Goal: Browse casually: Explore the website without a specific task or goal

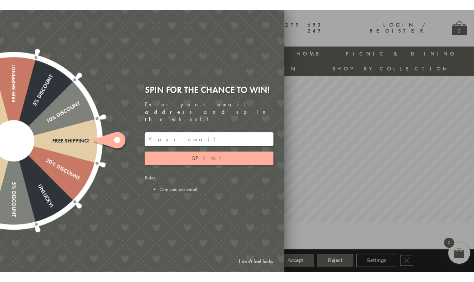
scroll to position [60, 0]
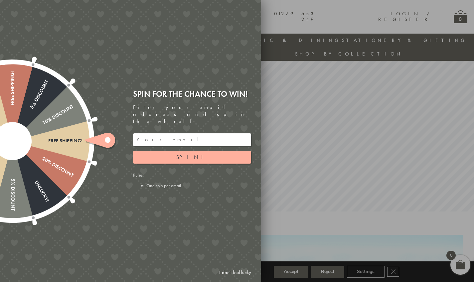
click at [230, 240] on link "I don't feel lucky" at bounding box center [235, 272] width 39 height 12
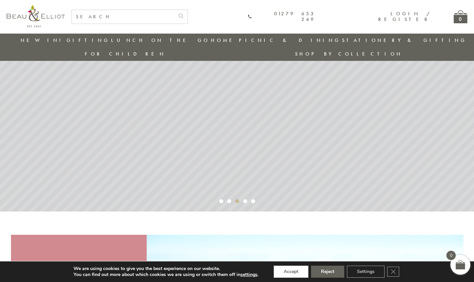
click at [291, 240] on button "Accept" at bounding box center [291, 272] width 35 height 12
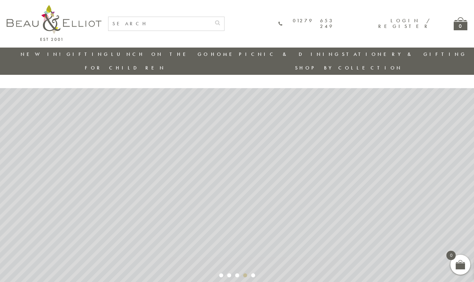
scroll to position [0, 0]
click at [43, 55] on link "New in!" at bounding box center [43, 54] width 45 height 7
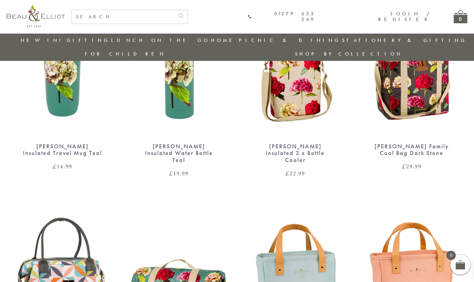
scroll to position [503, 0]
click at [309, 143] on div "Sarah Kelleher Insulated 2 x Bottle Cooler" at bounding box center [295, 153] width 80 height 21
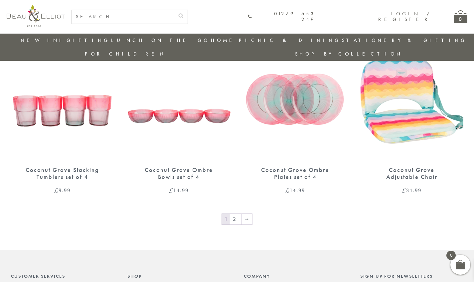
scroll to position [1068, 0]
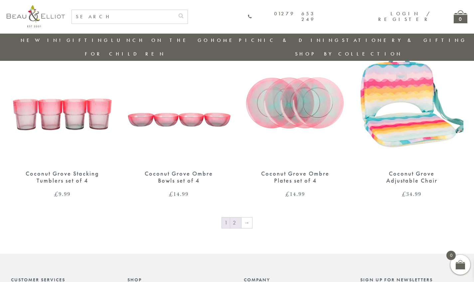
click at [237, 217] on link "2" at bounding box center [235, 222] width 11 height 11
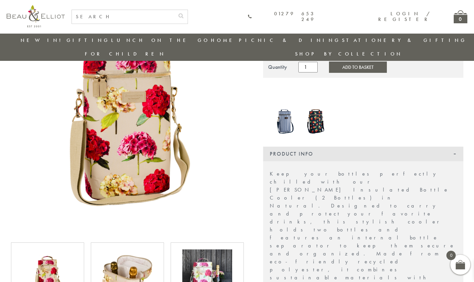
scroll to position [74, 0]
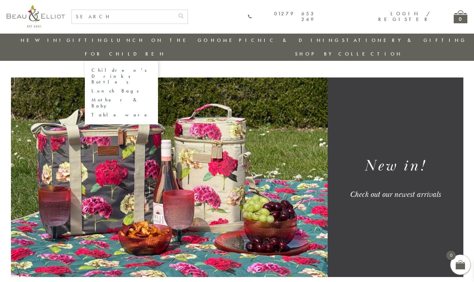
scroll to position [4, 0]
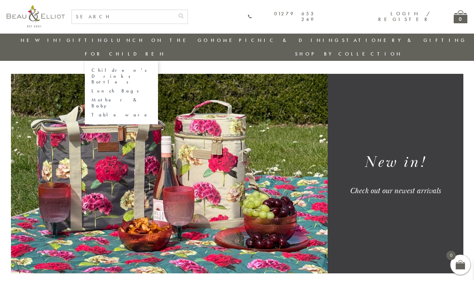
click at [166, 51] on link "For Children" at bounding box center [125, 54] width 81 height 7
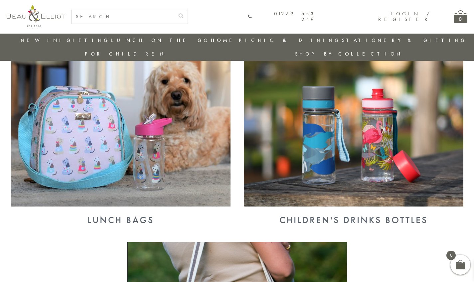
scroll to position [248, 0]
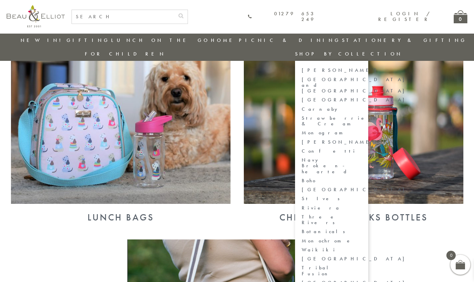
click at [361, 196] on link "St Ives" at bounding box center [332, 199] width 60 height 6
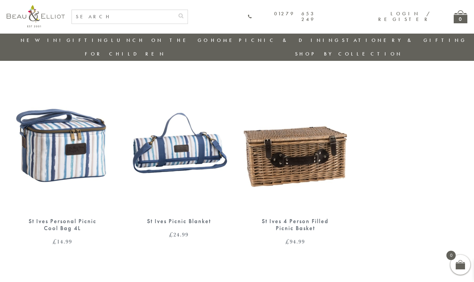
scroll to position [11, 0]
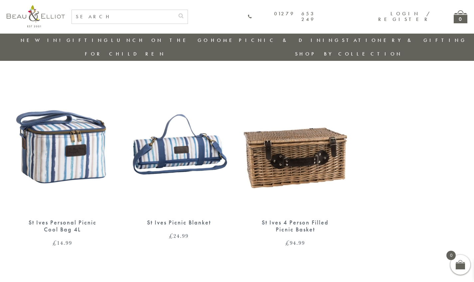
click at [342, 39] on link "Stationery & Gifting" at bounding box center [404, 40] width 125 height 7
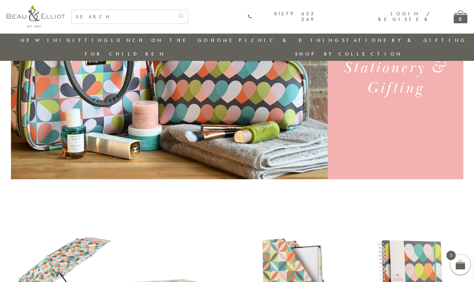
scroll to position [92, 0]
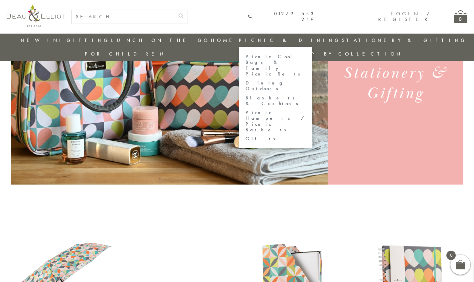
click at [239, 39] on link "Picnic & Dining" at bounding box center [290, 40] width 102 height 7
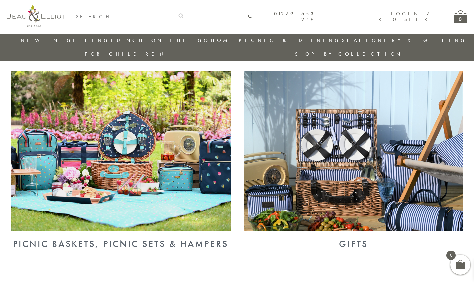
scroll to position [440, 0]
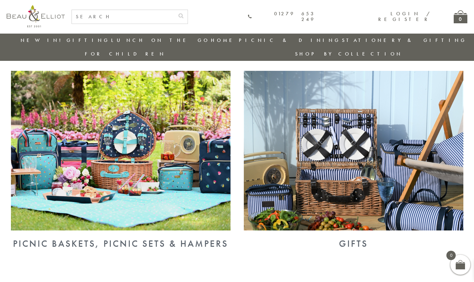
click at [349, 128] on img at bounding box center [353, 151] width 219 height 160
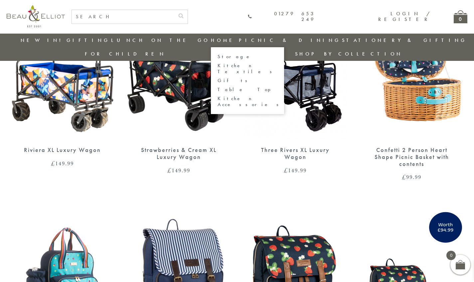
scroll to position [298, 0]
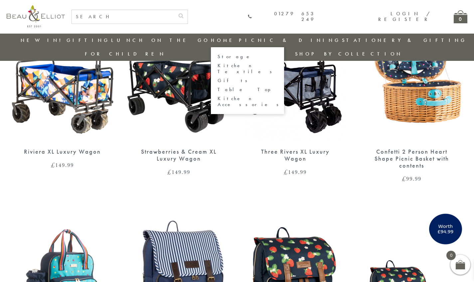
click at [211, 40] on link "Home" at bounding box center [224, 40] width 27 height 7
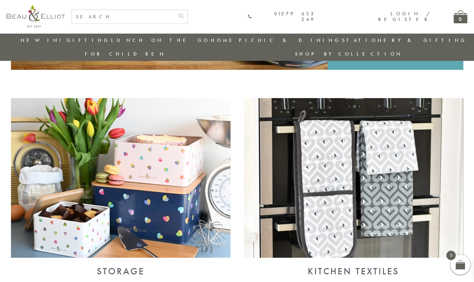
scroll to position [193, 0]
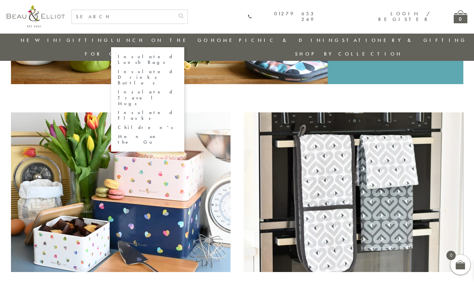
click at [148, 42] on link "Lunch On The Go" at bounding box center [160, 40] width 98 height 7
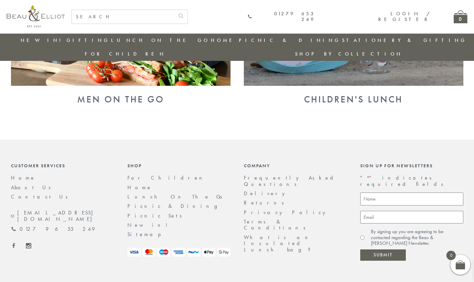
scroll to position [771, 0]
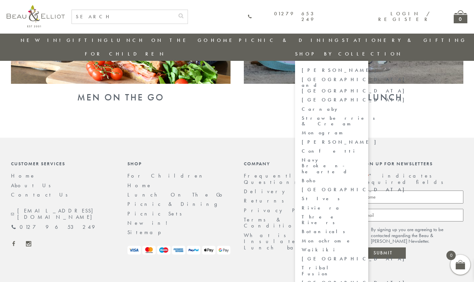
click at [361, 214] on link "Three Rivers" at bounding box center [332, 220] width 60 height 12
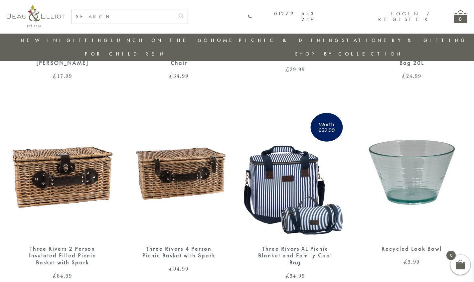
scroll to position [772, 0]
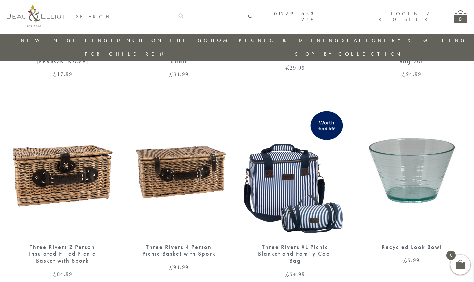
click at [170, 149] on img at bounding box center [178, 170] width 103 height 133
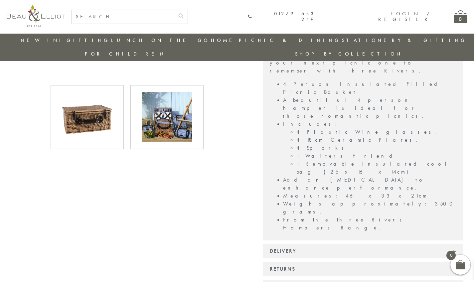
scroll to position [357, 0]
click at [167, 106] on img at bounding box center [167, 117] width 50 height 50
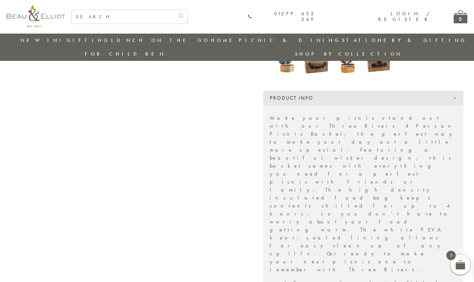
scroll to position [158, 0]
